Goal: Information Seeking & Learning: Find specific fact

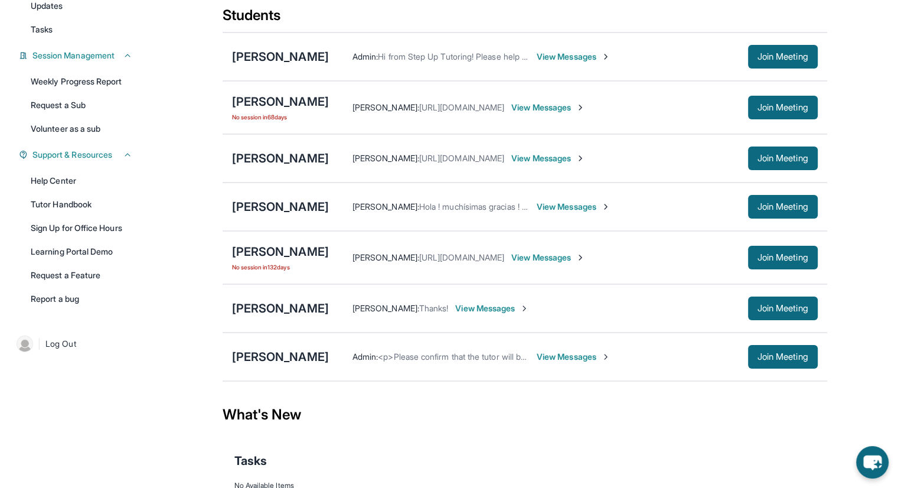
scroll to position [142, 0]
click at [262, 354] on div "[PERSON_NAME]" at bounding box center [280, 356] width 97 height 17
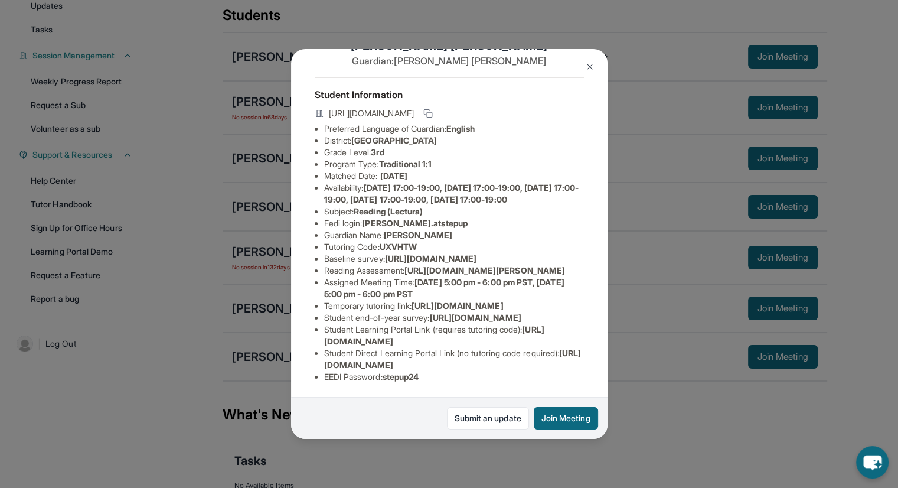
scroll to position [0, 0]
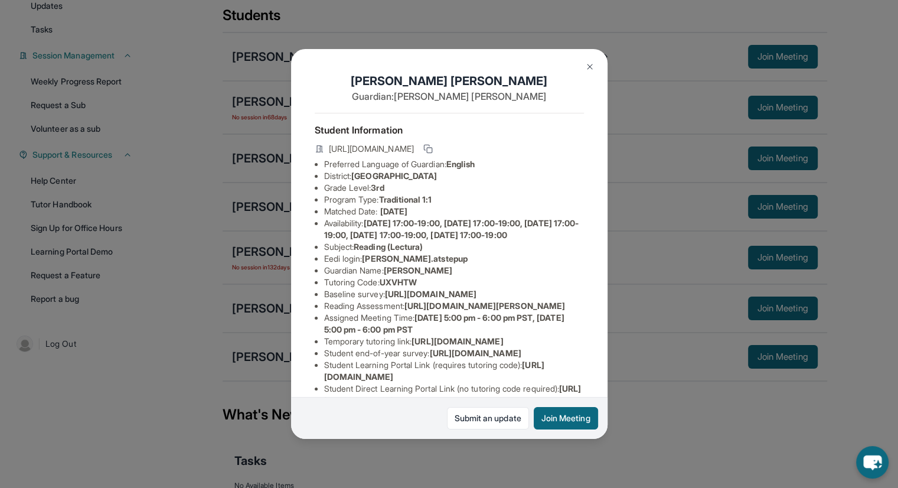
click at [588, 70] on img at bounding box center [589, 66] width 9 height 9
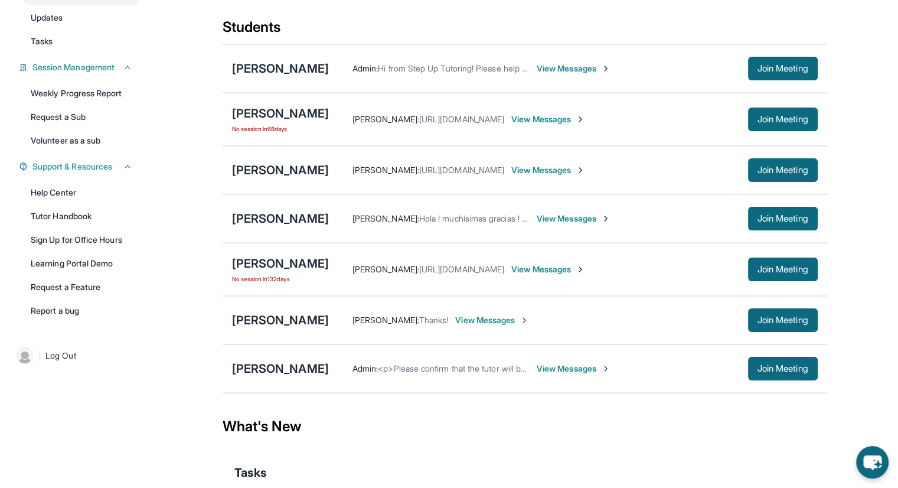
scroll to position [131, 0]
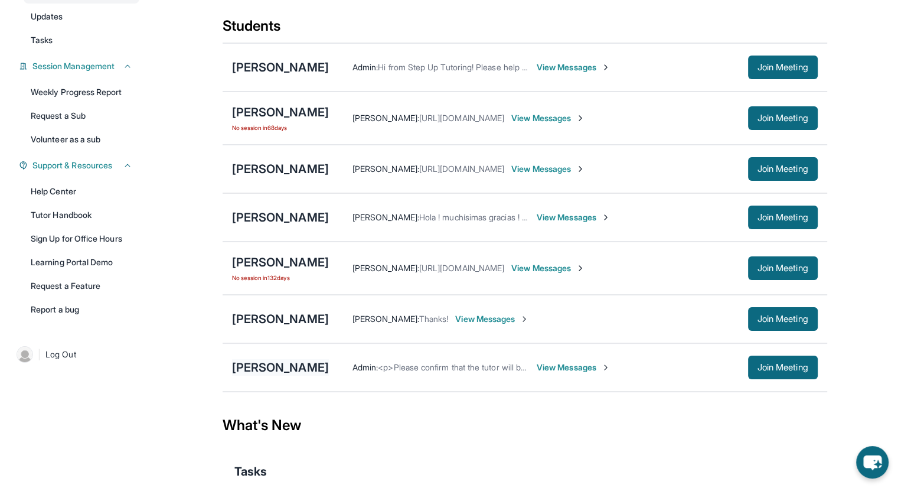
click at [258, 367] on div "[PERSON_NAME]" at bounding box center [280, 367] width 97 height 17
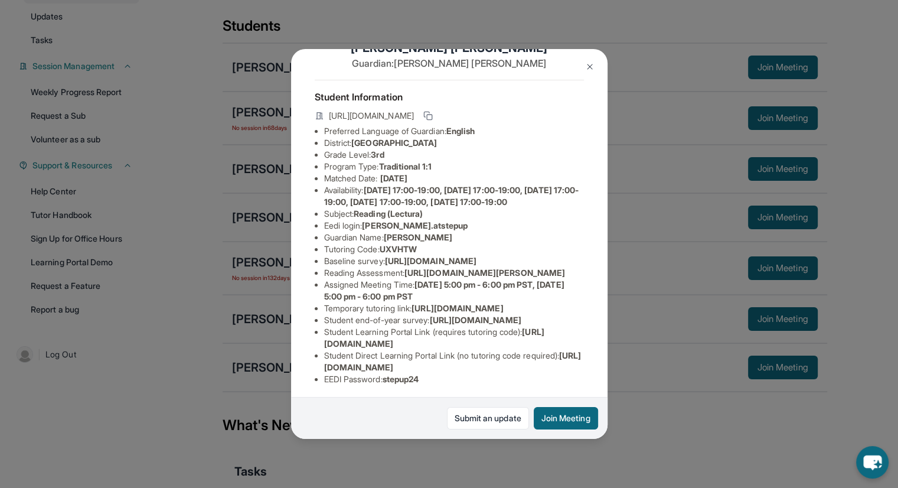
scroll to position [33, 0]
click at [588, 66] on img at bounding box center [589, 66] width 9 height 9
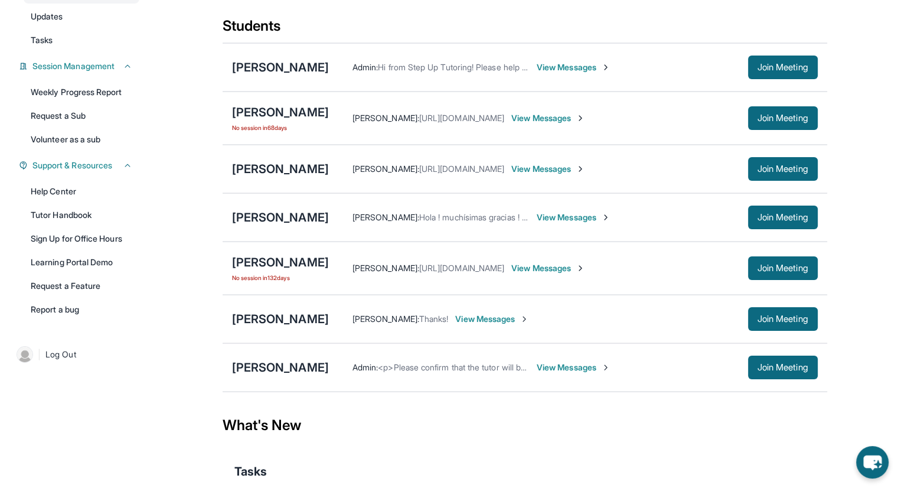
scroll to position [0, 0]
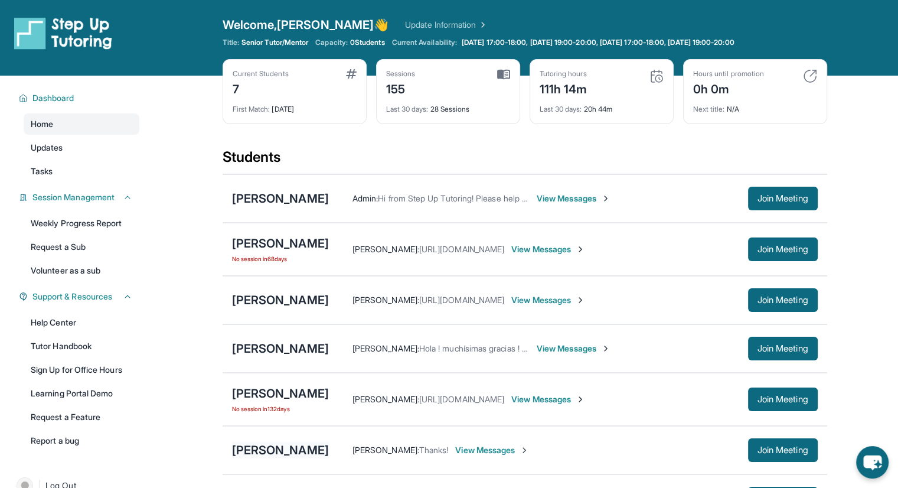
click at [244, 449] on div "[PERSON_NAME]" at bounding box center [280, 450] width 97 height 17
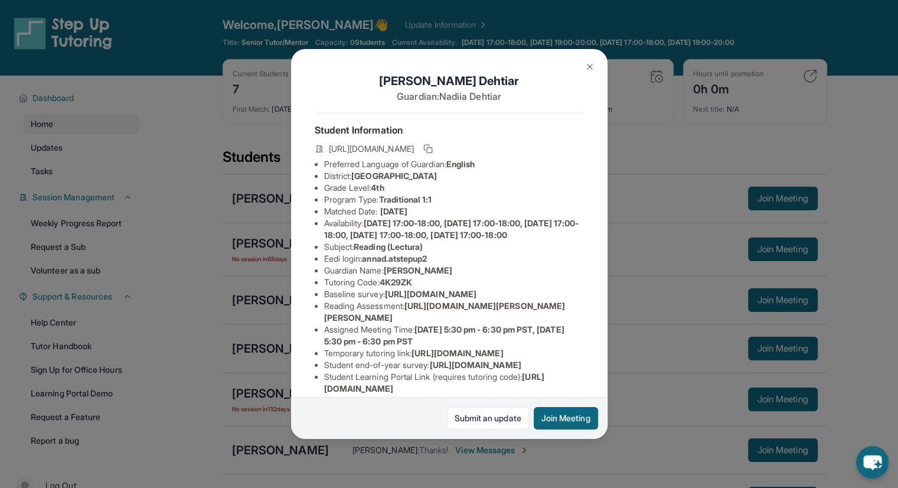
click at [589, 68] on img at bounding box center [589, 66] width 9 height 9
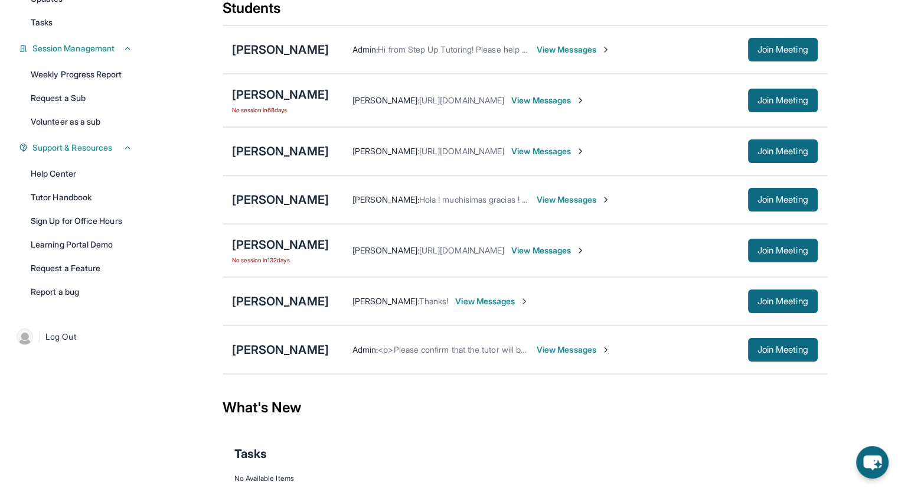
scroll to position [150, 0]
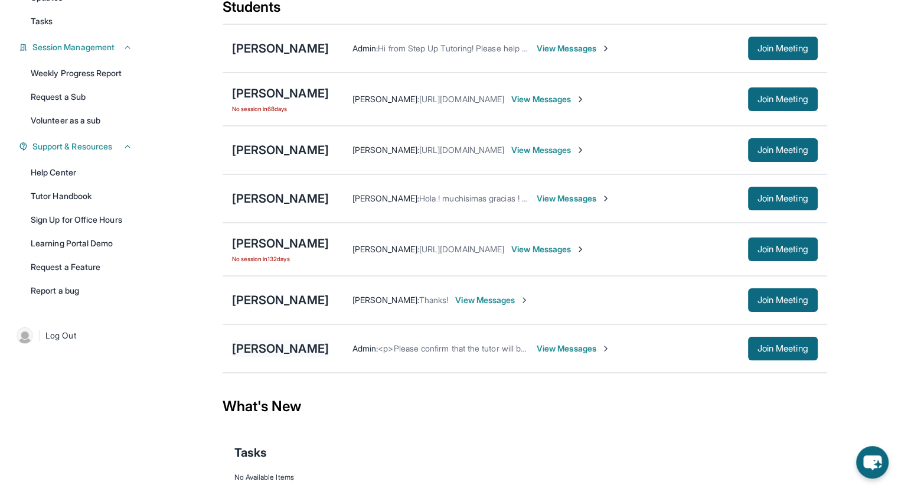
click at [237, 350] on div "[PERSON_NAME]" at bounding box center [280, 348] width 97 height 17
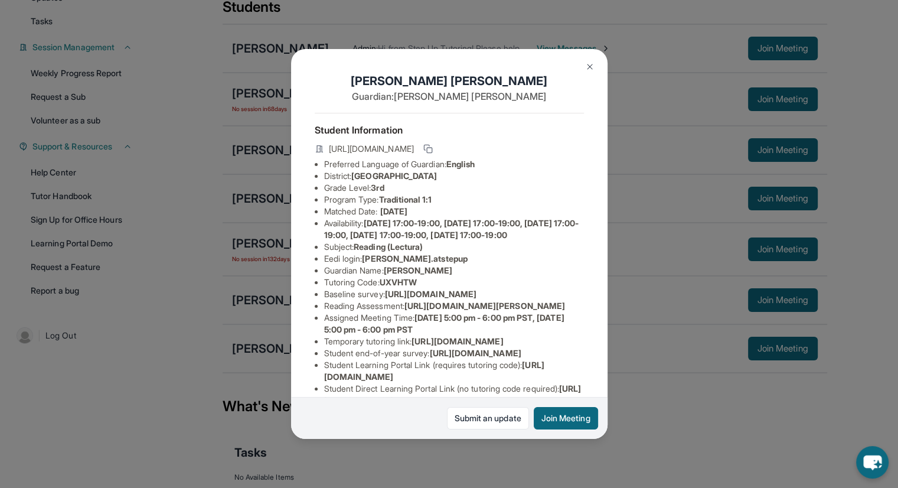
click at [414, 155] on span "[URL][DOMAIN_NAME]" at bounding box center [371, 149] width 85 height 12
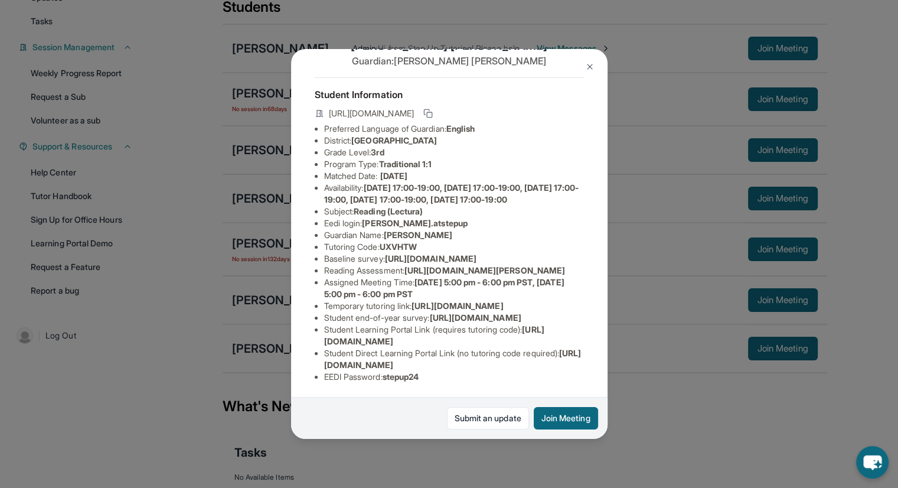
scroll to position [194, 0]
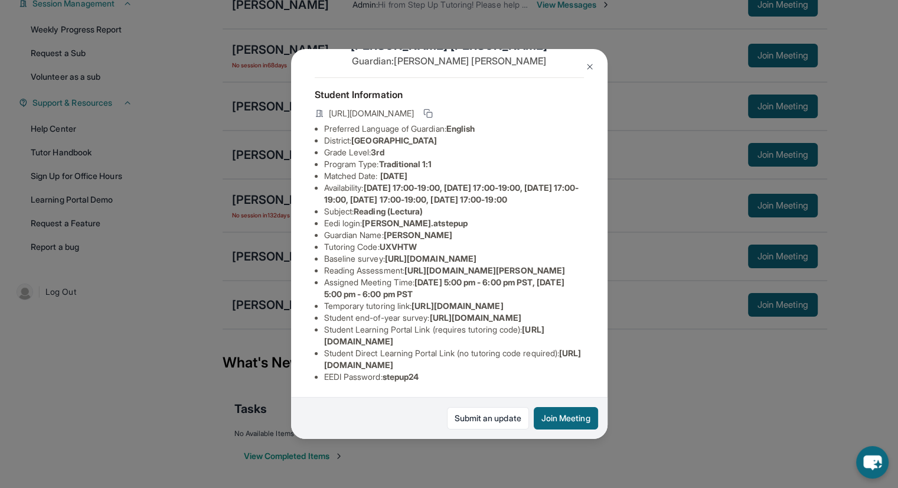
drag, startPoint x: 574, startPoint y: 358, endPoint x: 323, endPoint y: 356, distance: 251.5
click at [323, 356] on div "[PERSON_NAME] Guardian: [PERSON_NAME] Student Information [URL][DOMAIN_NAME] Pr…" at bounding box center [449, 244] width 316 height 390
copy span "[URL][DOMAIN_NAME]"
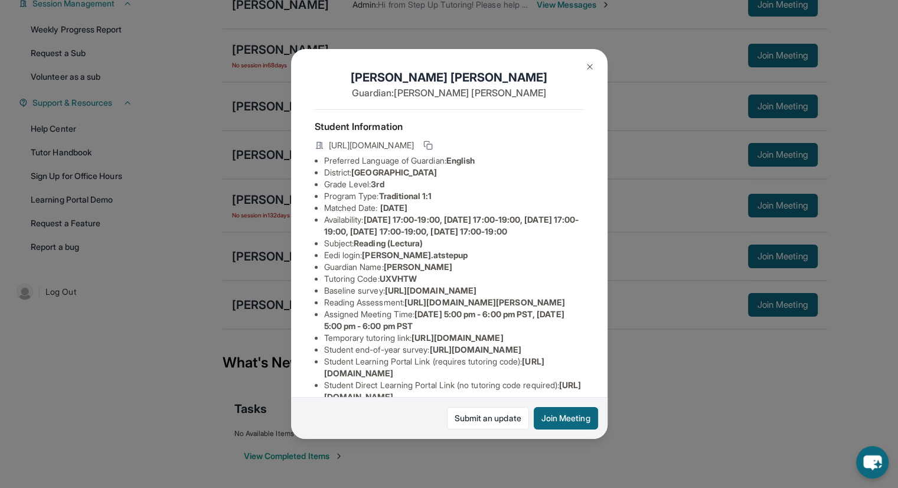
scroll to position [0, 0]
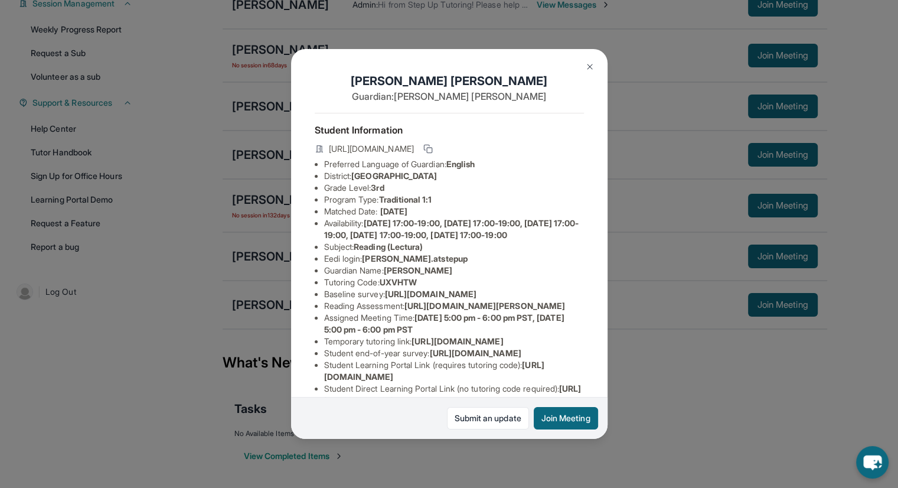
click at [588, 64] on img at bounding box center [589, 66] width 9 height 9
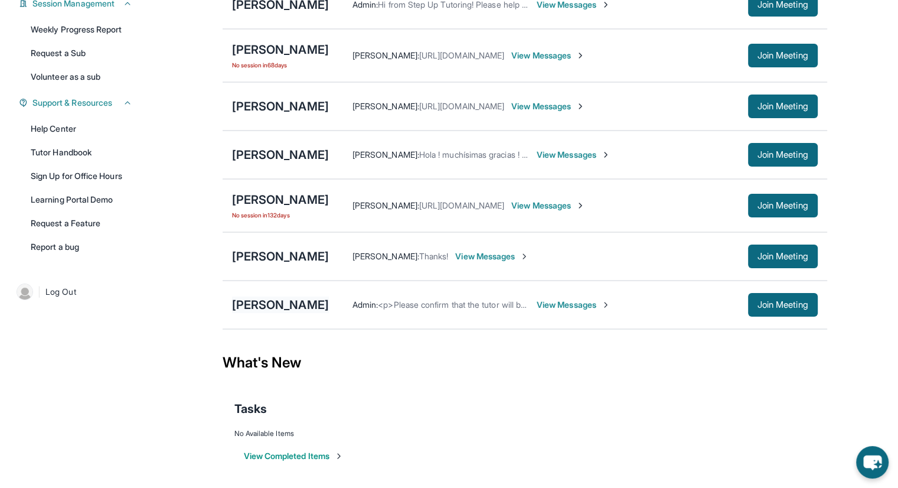
click at [253, 298] on div "[PERSON_NAME]" at bounding box center [280, 304] width 97 height 17
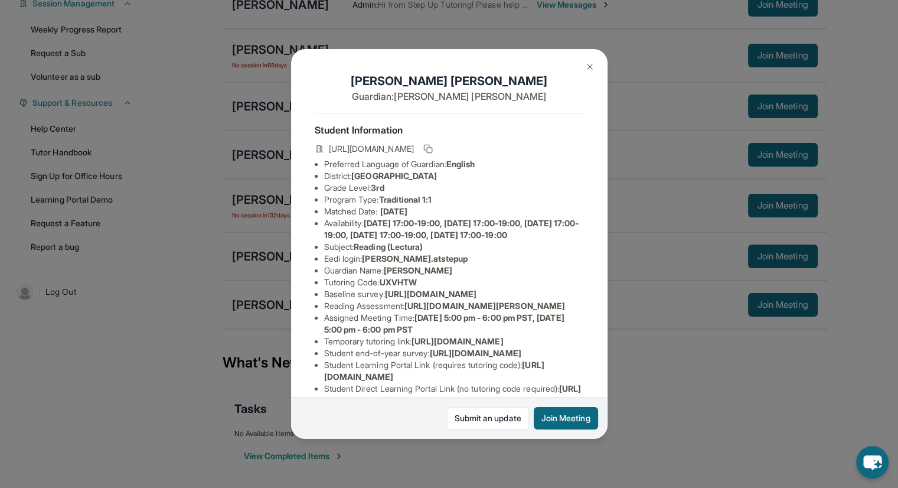
click at [588, 66] on img at bounding box center [589, 66] width 9 height 9
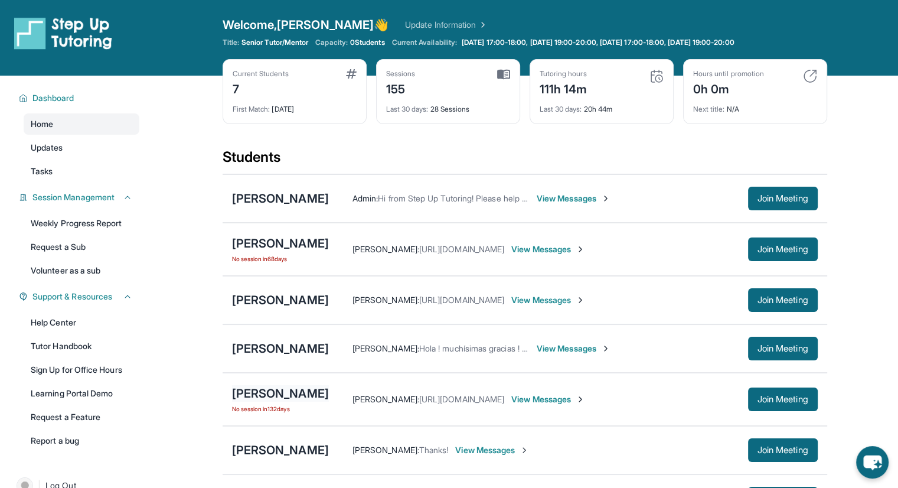
click at [250, 390] on div "[PERSON_NAME]" at bounding box center [280, 393] width 97 height 17
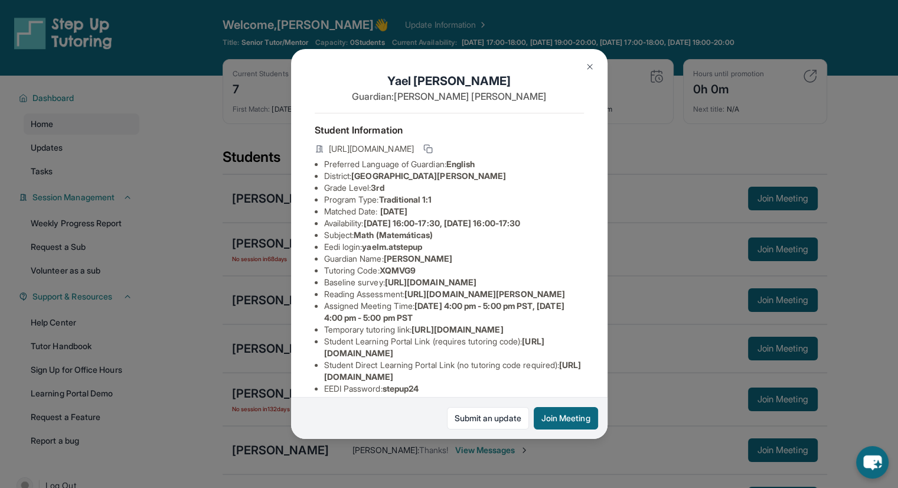
click at [592, 69] on img at bounding box center [589, 66] width 9 height 9
